Goal: Transaction & Acquisition: Download file/media

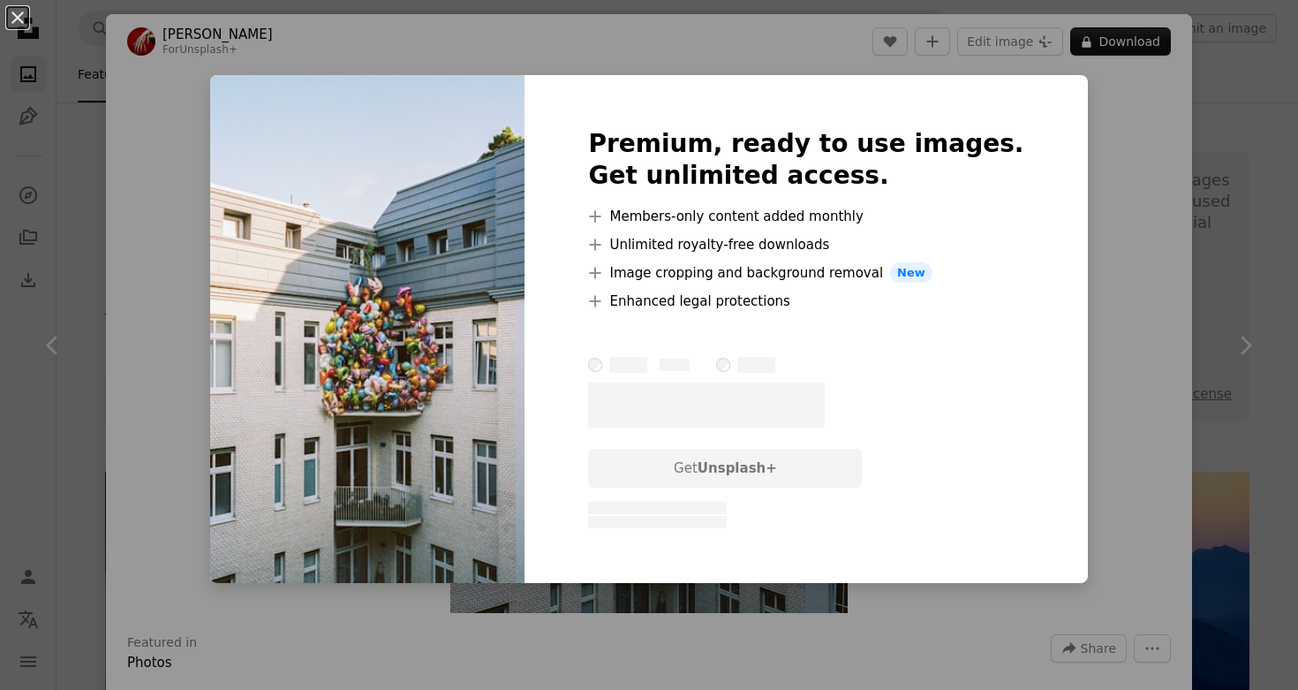
scroll to position [568, 0]
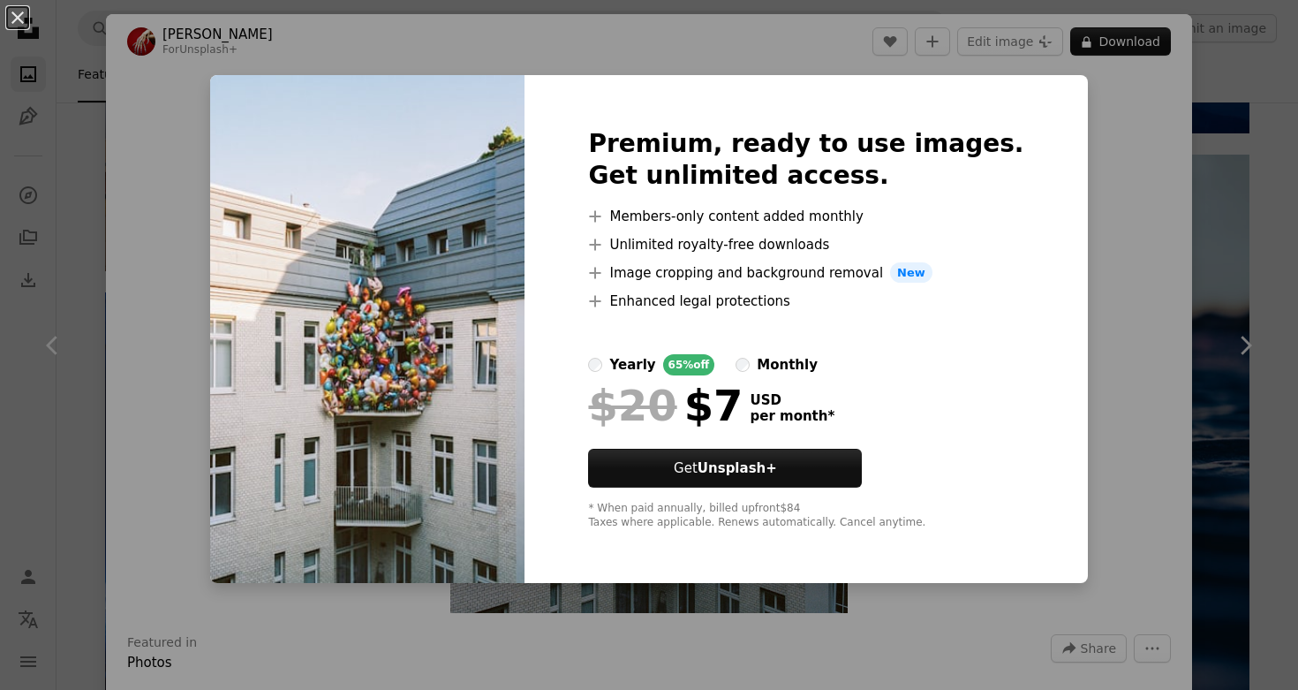
click at [1123, 276] on div "An X shape Premium, ready to use images. Get unlimited access. A plus sign Memb…" at bounding box center [649, 345] width 1298 height 690
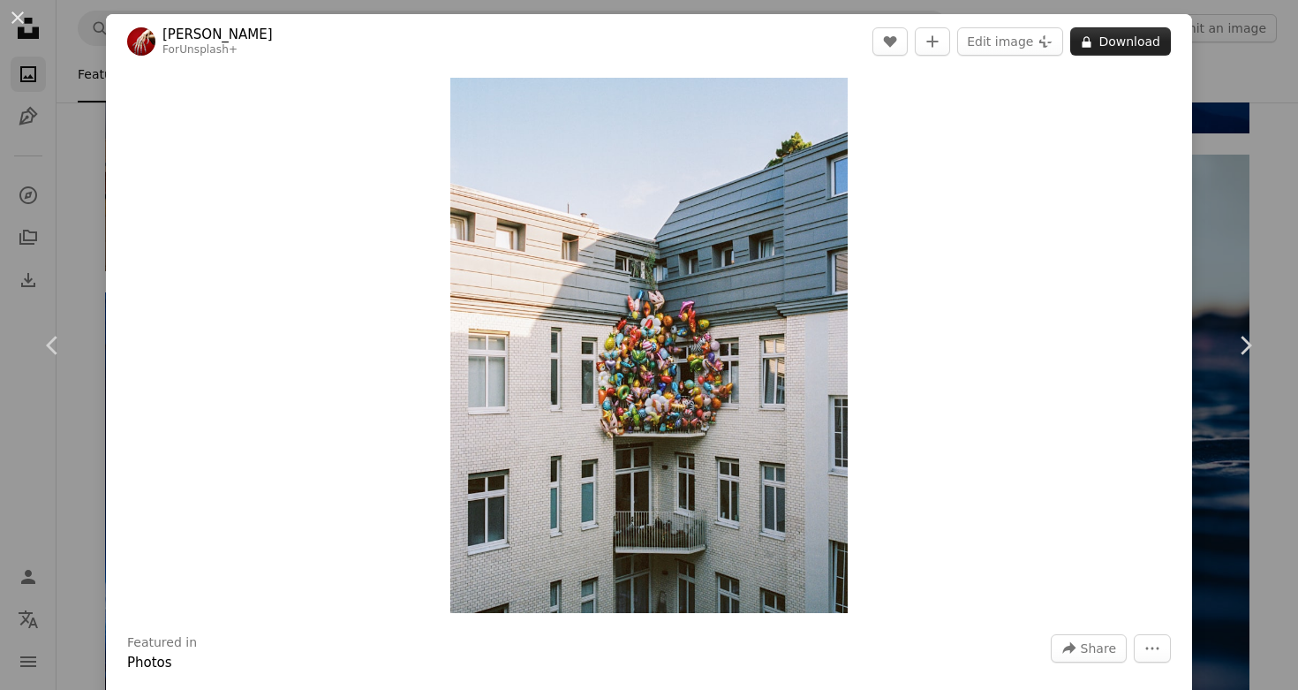
click at [1113, 45] on button "A lock Download" at bounding box center [1120, 41] width 101 height 28
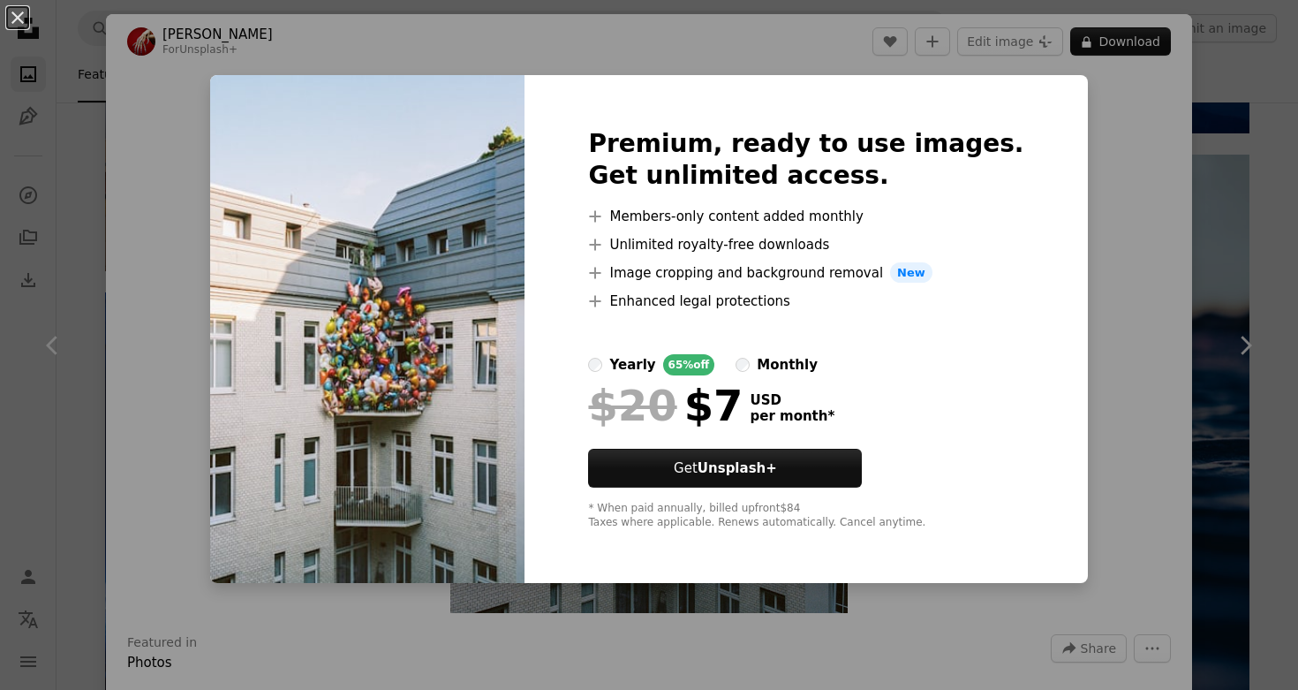
click at [1294, 208] on div "An X shape Premium, ready to use images. Get unlimited access. A plus sign Memb…" at bounding box center [649, 345] width 1298 height 690
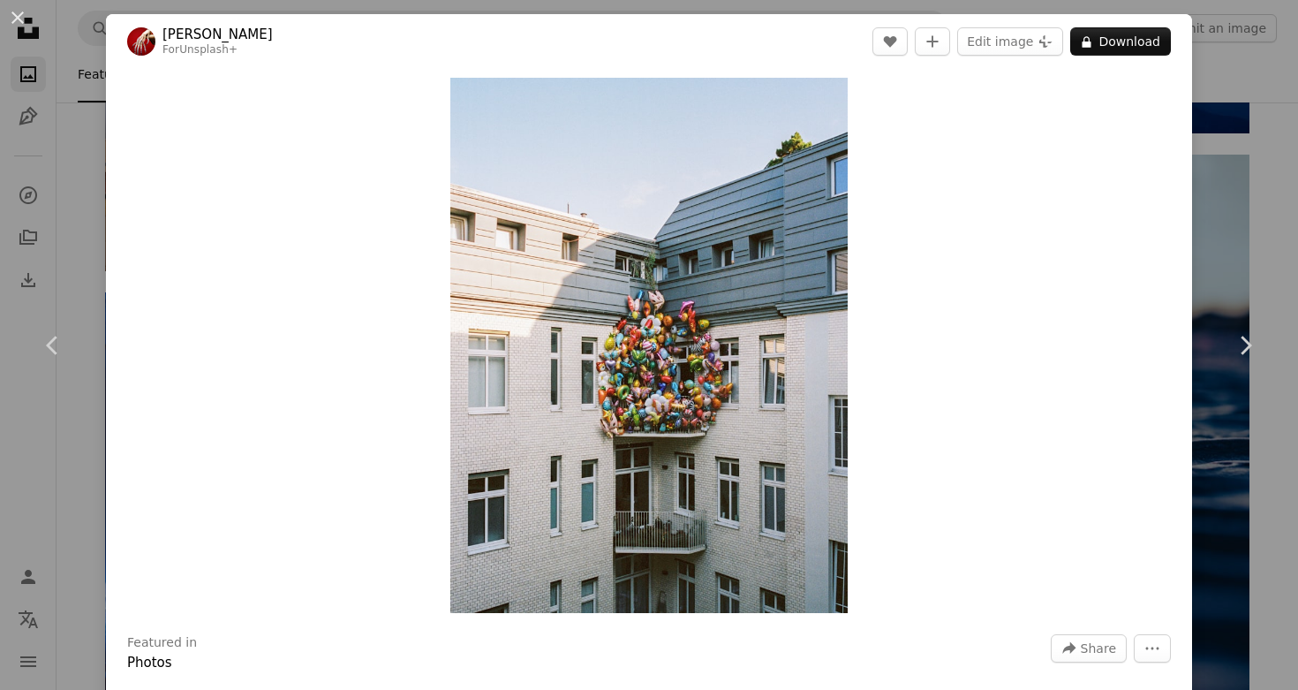
click at [1266, 219] on div "An X shape Chevron left Chevron right [PERSON_NAME] For Unsplash+ A heart A plu…" at bounding box center [649, 345] width 1298 height 690
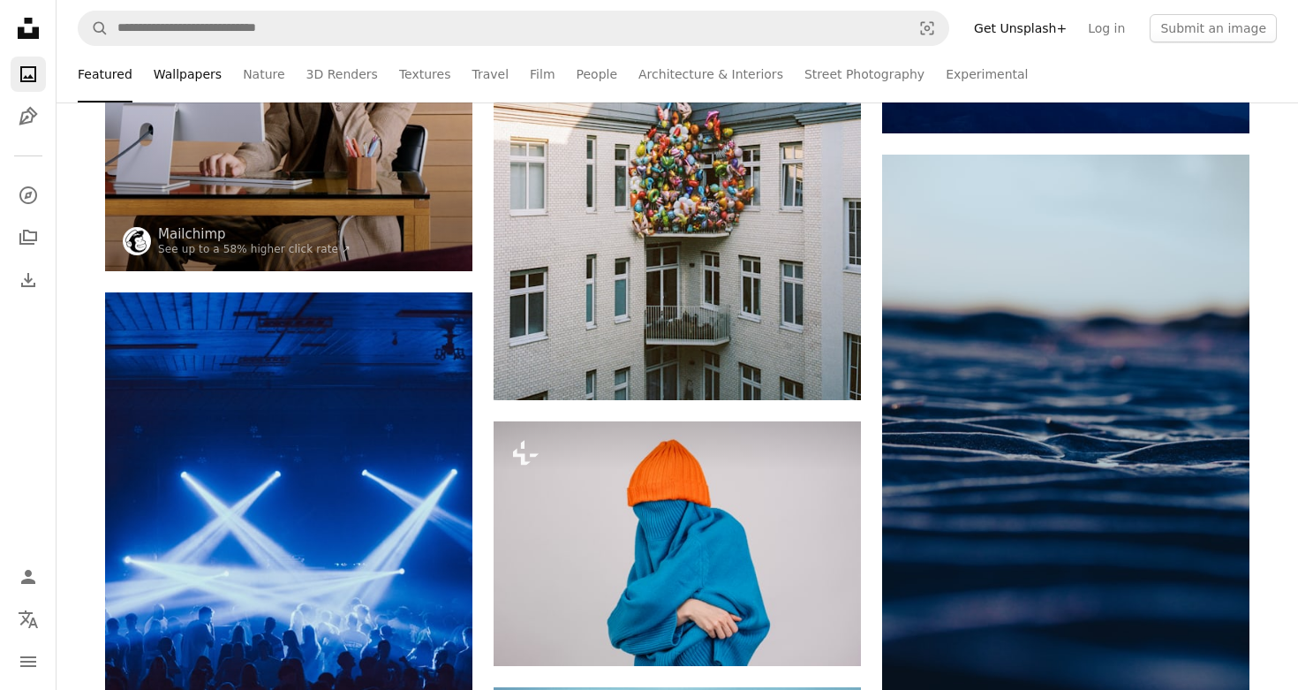
click at [193, 79] on link "Wallpapers" at bounding box center [188, 74] width 68 height 57
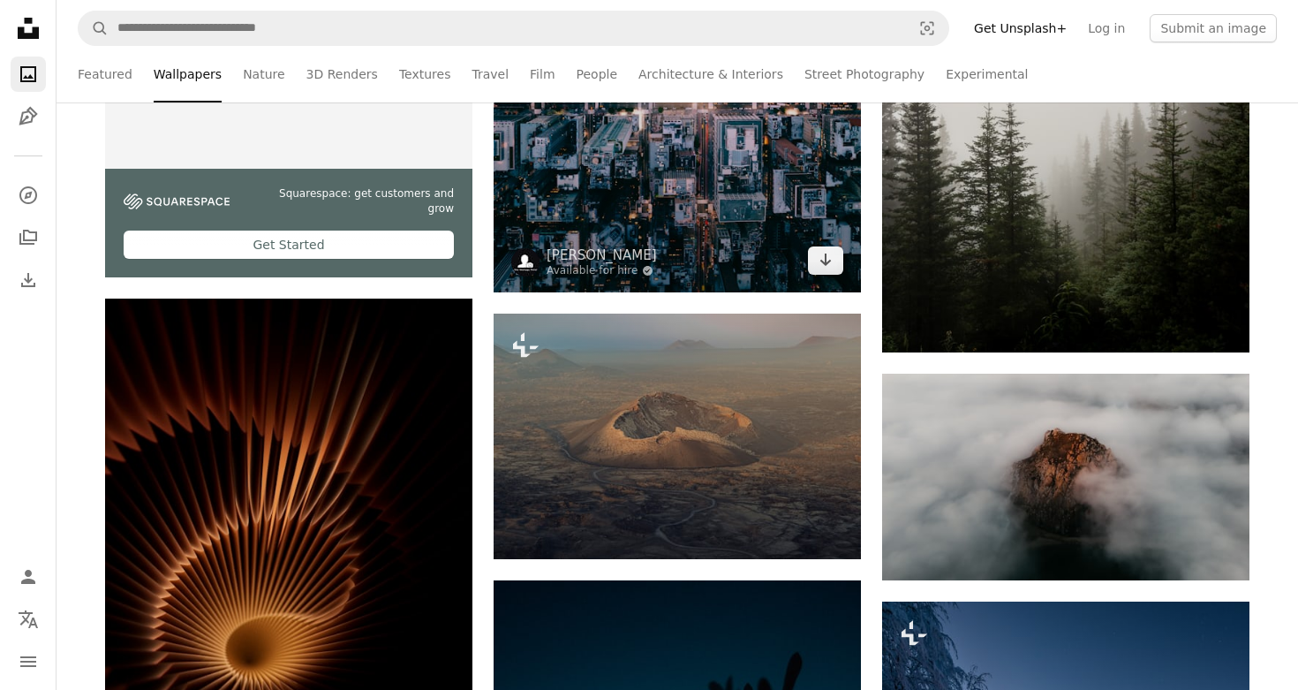
scroll to position [676, 0]
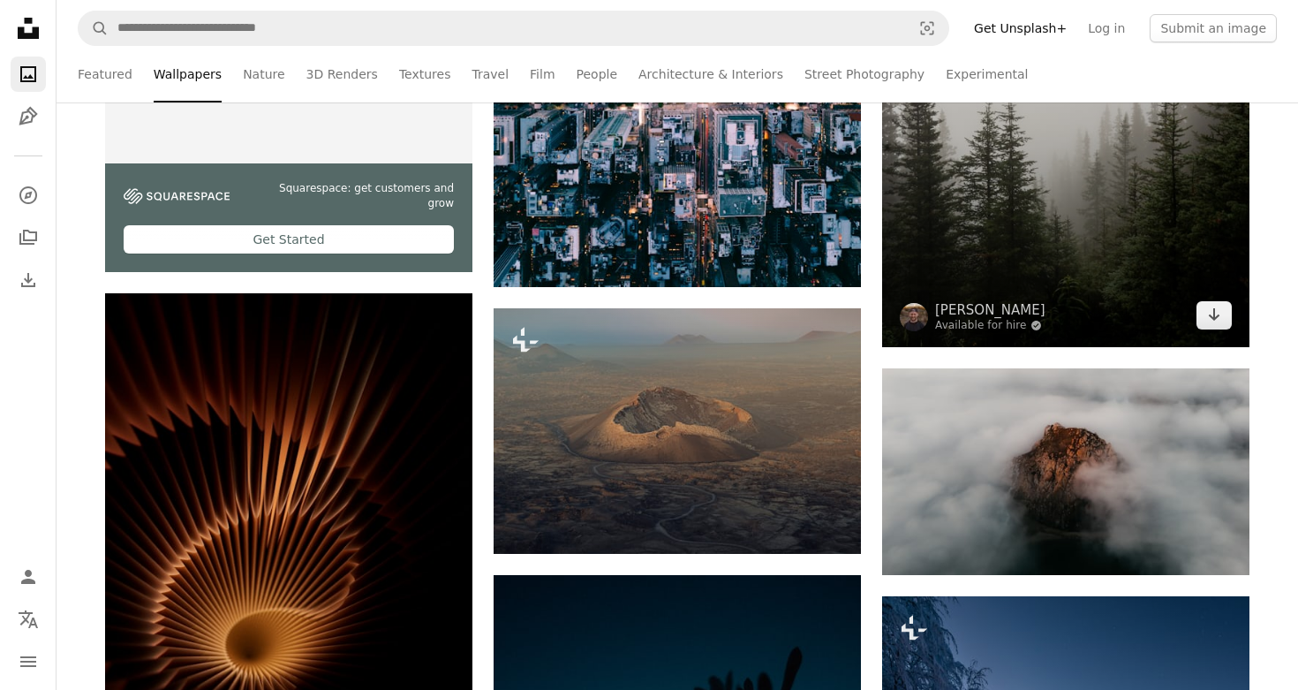
click at [1075, 200] on img at bounding box center [1065, 71] width 367 height 551
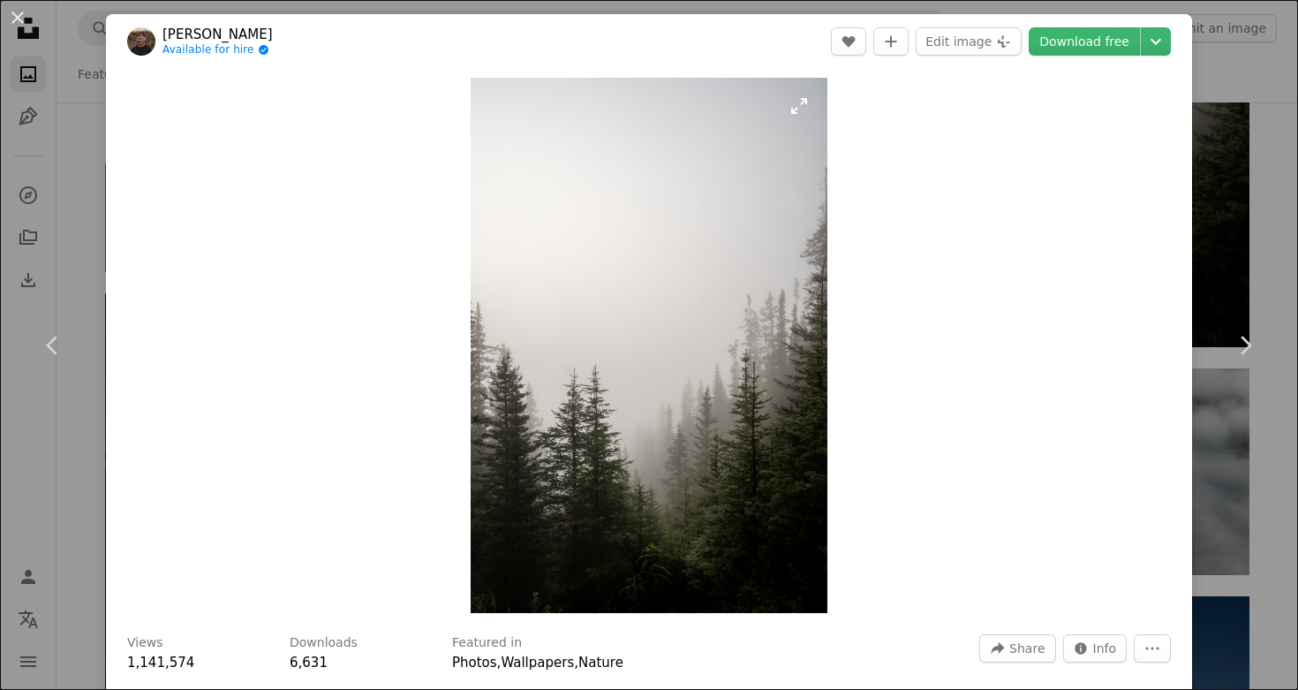
click at [705, 426] on img "Zoom in on this image" at bounding box center [649, 345] width 357 height 535
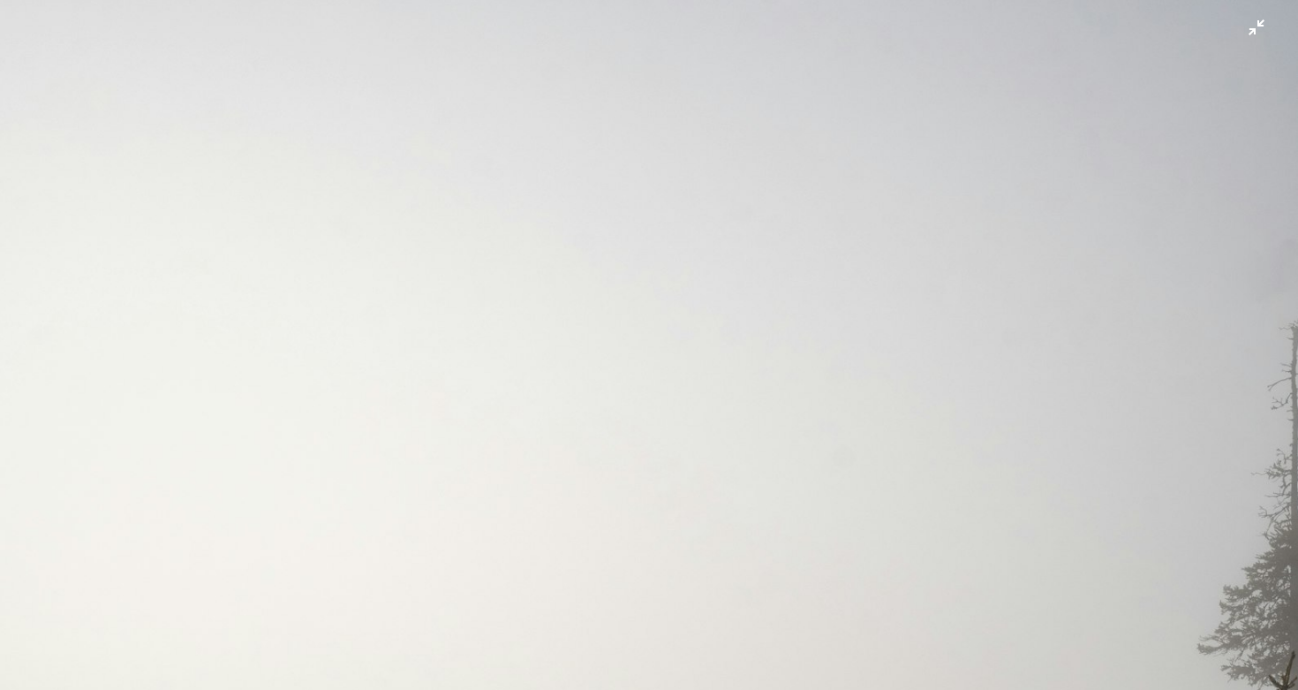
scroll to position [631, 0]
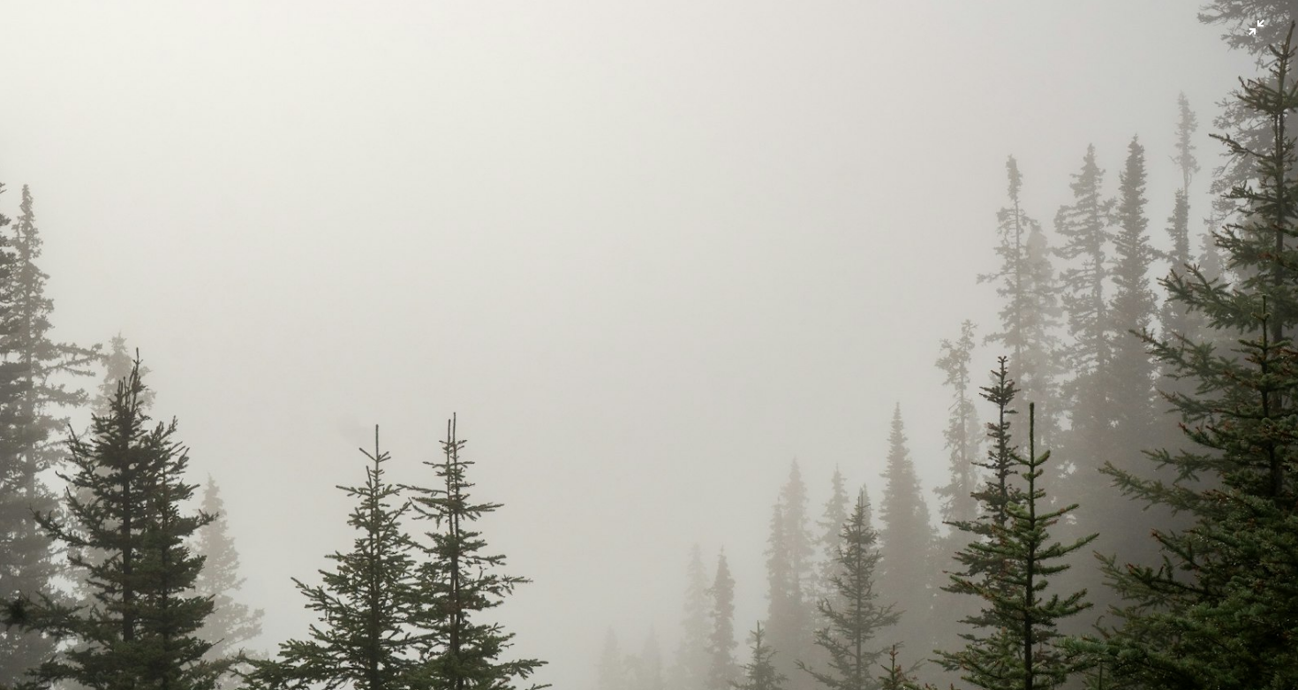
click at [856, 291] on img "Zoom out on this image" at bounding box center [649, 344] width 1300 height 1950
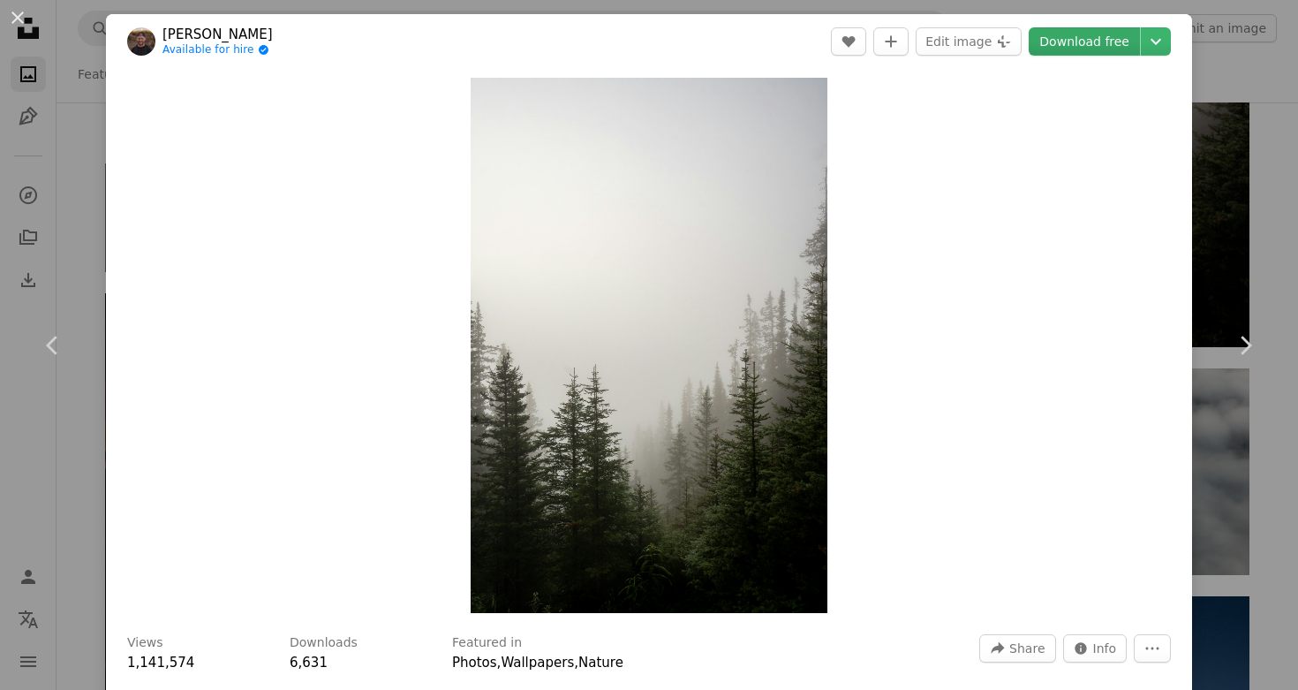
click at [1090, 44] on link "Download free" at bounding box center [1084, 41] width 111 height 28
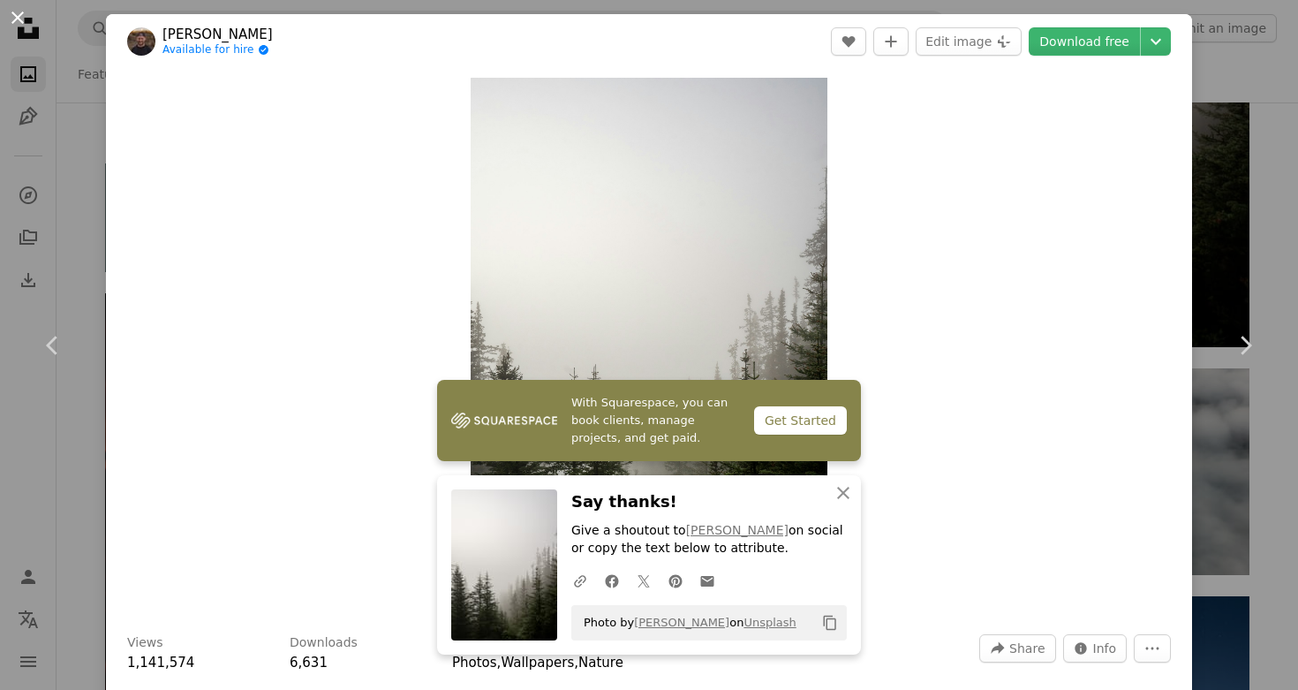
click at [23, 25] on button "An X shape" at bounding box center [17, 17] width 21 height 21
